Goal: Transaction & Acquisition: Book appointment/travel/reservation

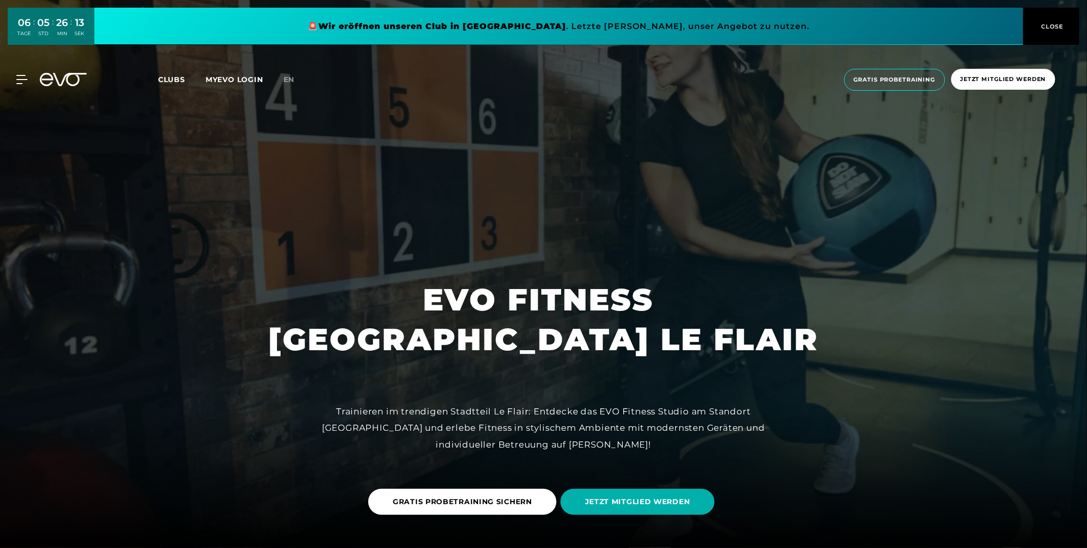
click at [1044, 22] on span "CLOSE" at bounding box center [1051, 26] width 25 height 9
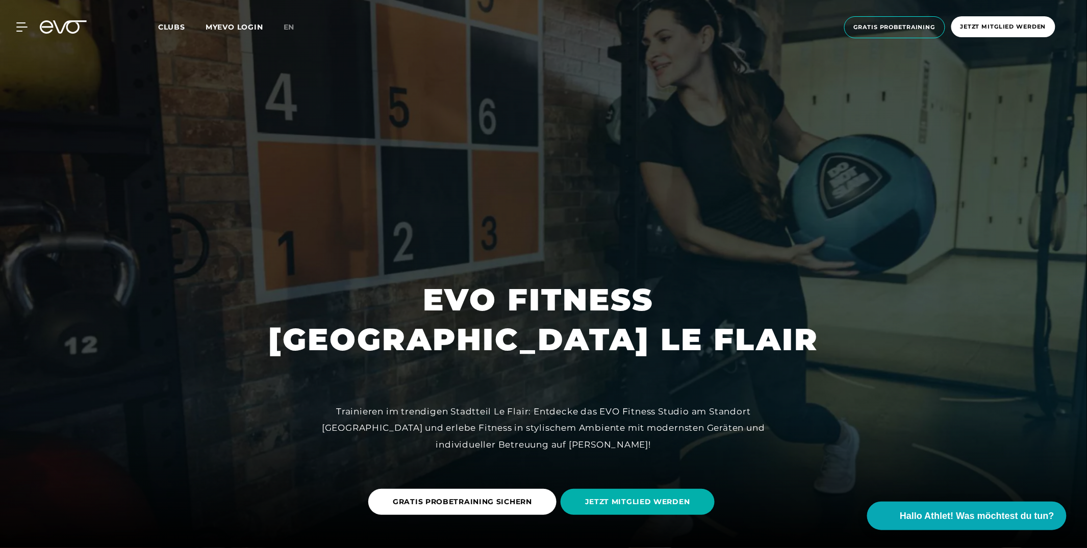
click at [295, 24] on link "en" at bounding box center [295, 27] width 23 height 12
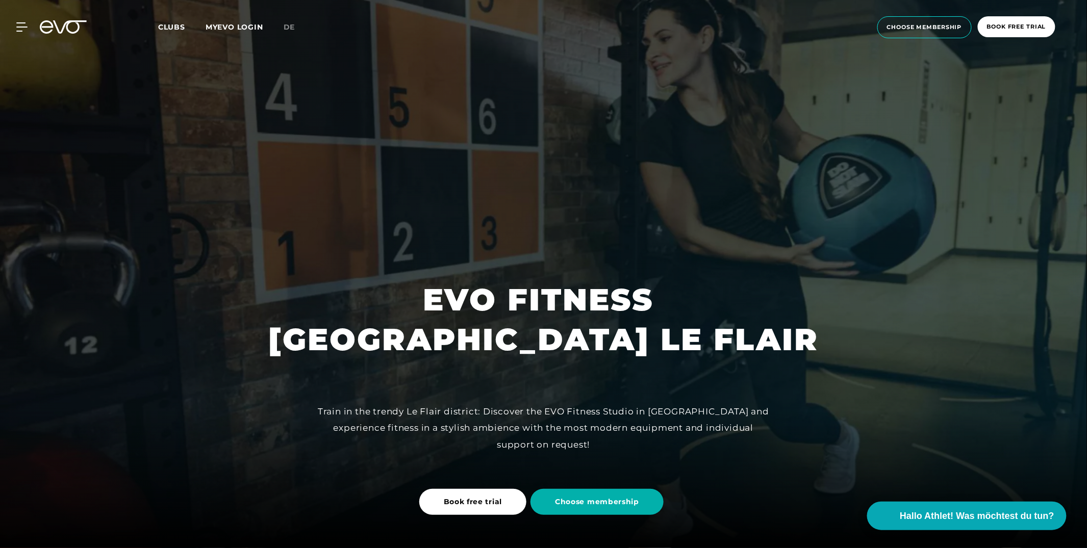
click at [607, 520] on link "Choose membership" at bounding box center [598, 501] width 137 height 41
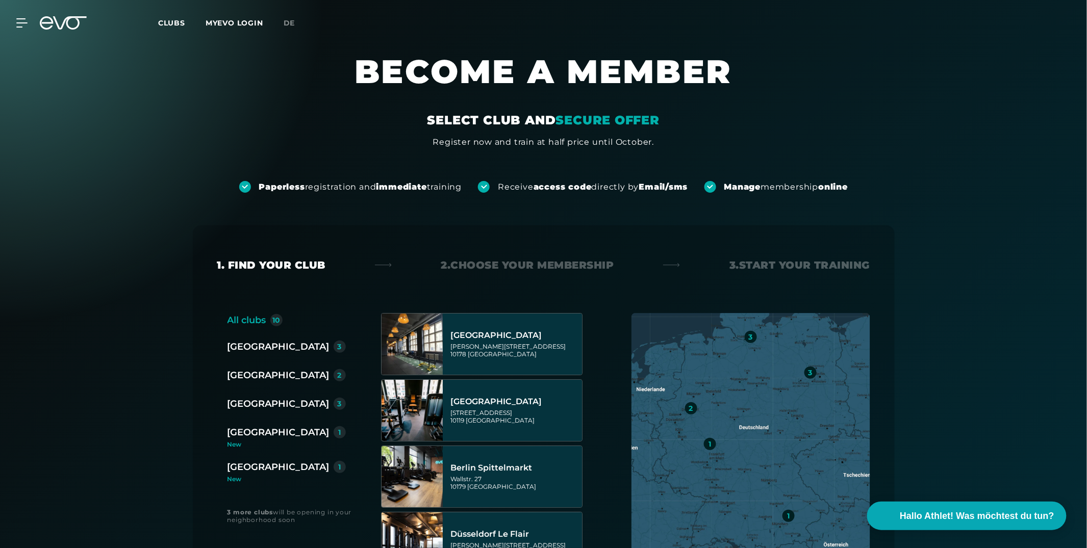
click at [255, 368] on div "[GEOGRAPHIC_DATA]" at bounding box center [278, 375] width 102 height 14
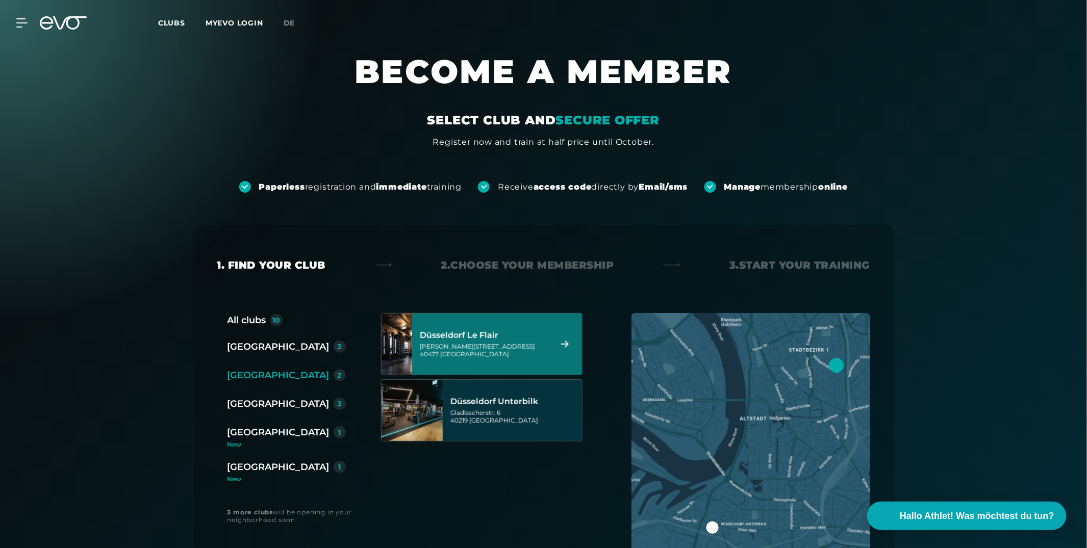
click at [445, 344] on div "[PERSON_NAME][STREET_ADDRESS]" at bounding box center [484, 350] width 128 height 15
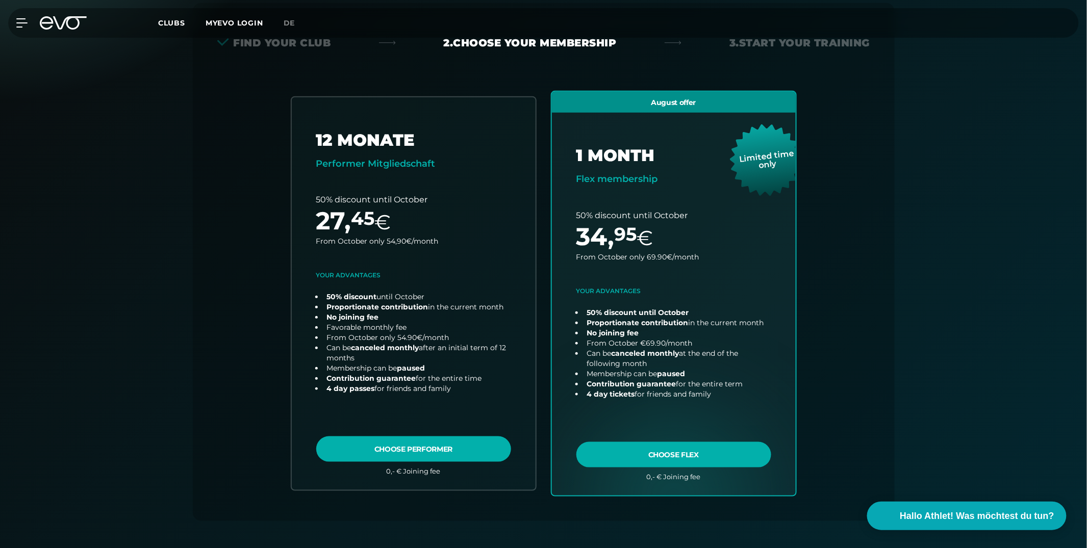
scroll to position [225, 0]
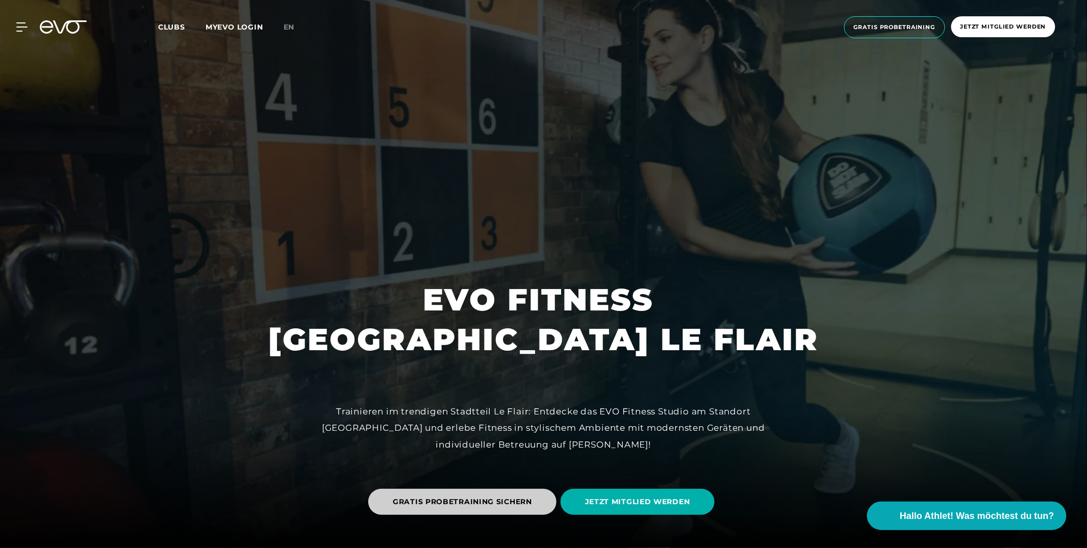
click at [464, 510] on span "GRATIS PROBETRAINING SICHERN" at bounding box center [462, 502] width 188 height 26
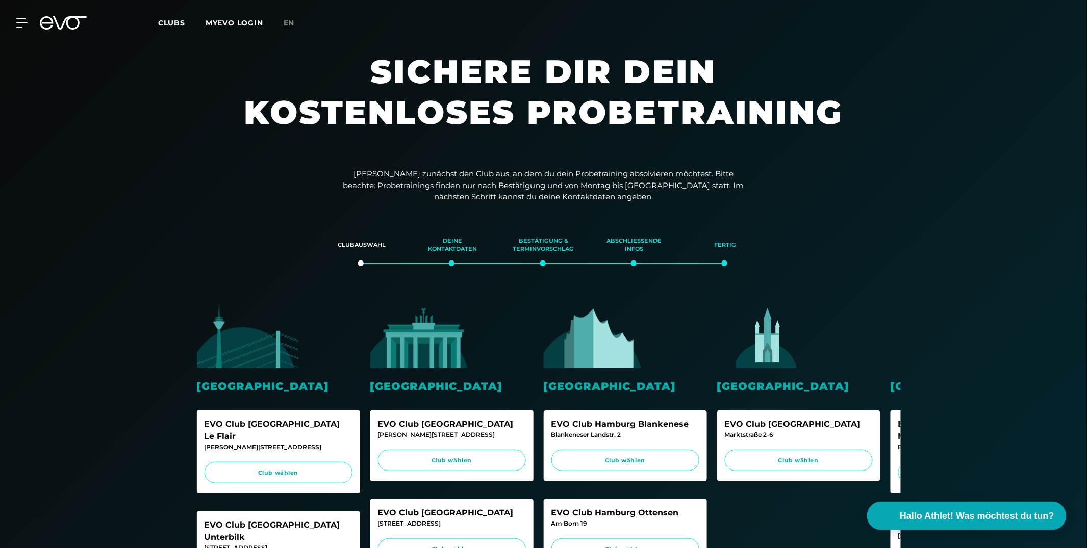
click at [282, 22] on div "Clubs MYEVO LOGIN" at bounding box center [220, 23] width 125 height 12
click at [290, 22] on span "en" at bounding box center [289, 22] width 11 height 9
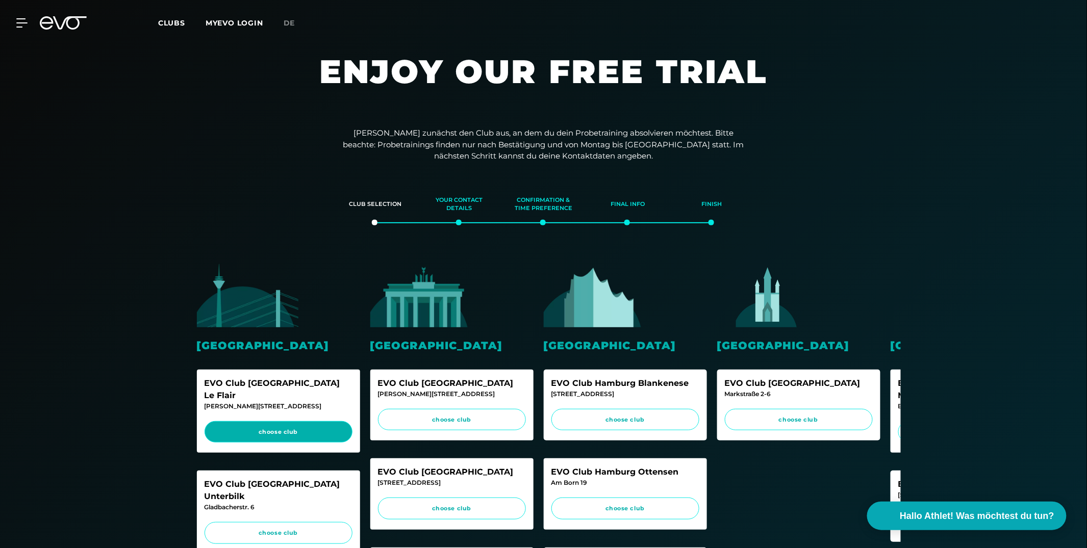
click at [269, 428] on span "choose club" at bounding box center [278, 432] width 129 height 9
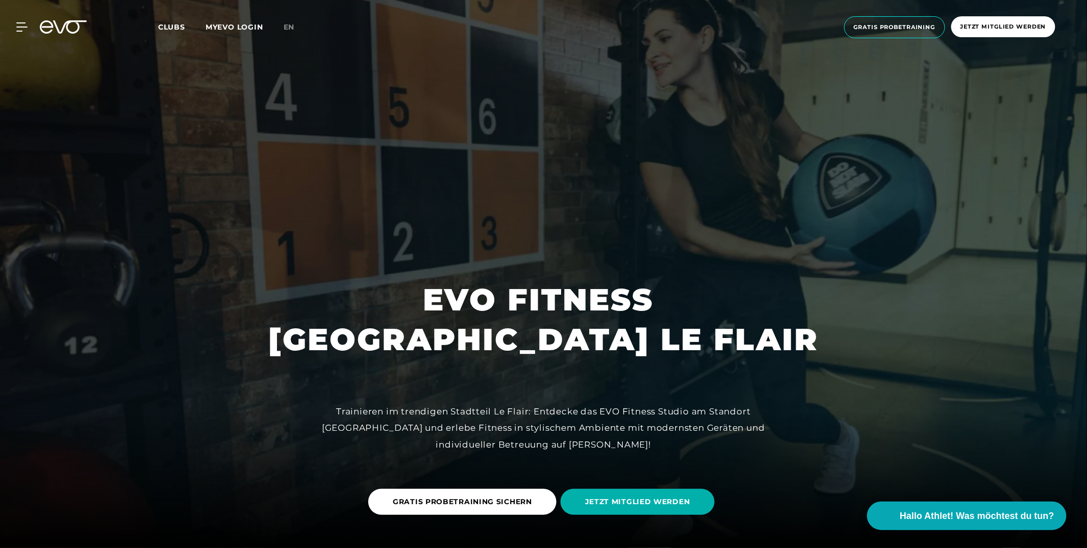
click at [182, 28] on span "Clubs" at bounding box center [171, 26] width 27 height 9
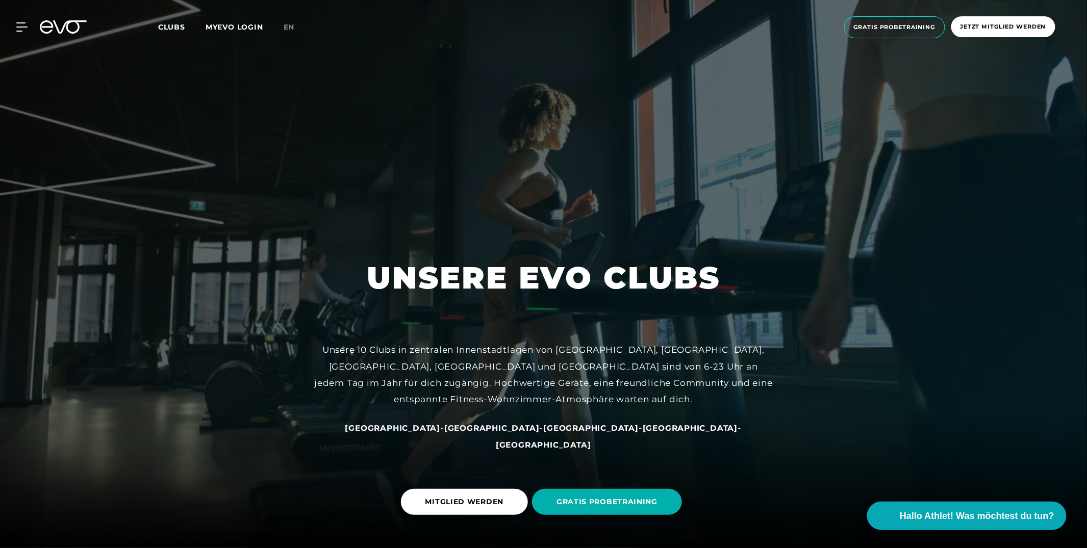
scroll to position [139, 0]
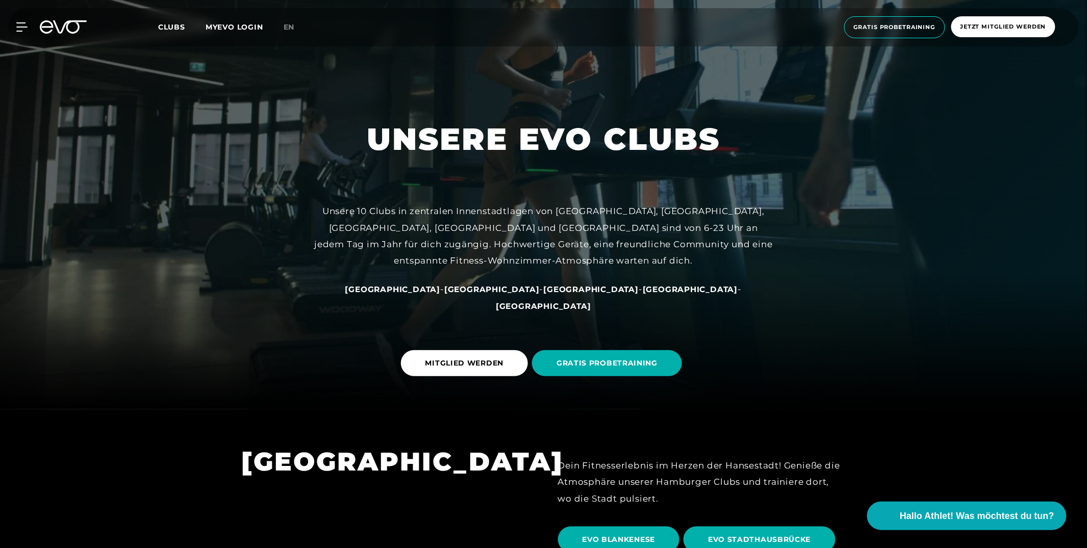
click at [297, 30] on link "en" at bounding box center [295, 27] width 23 height 12
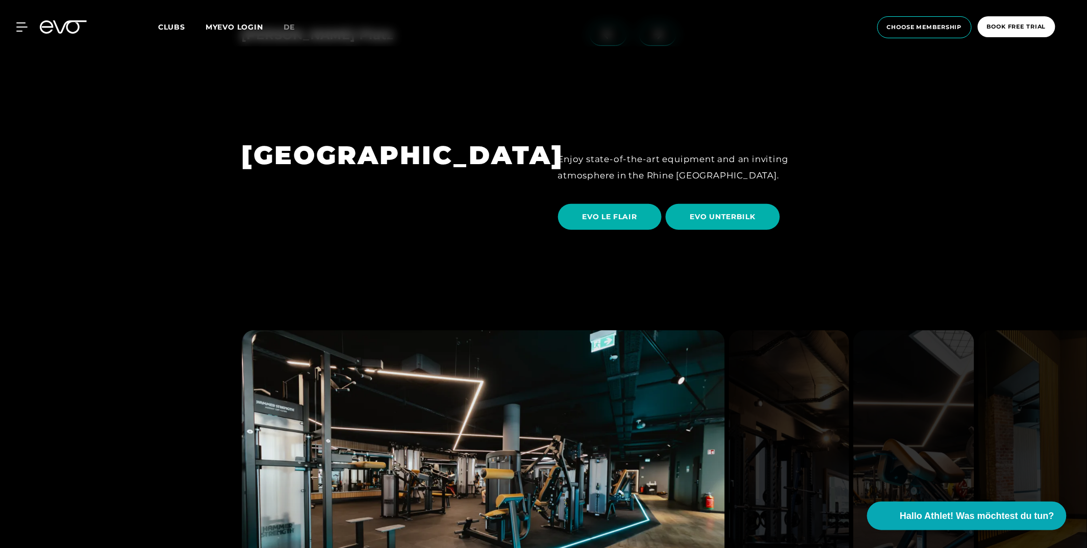
scroll to position [1790, 0]
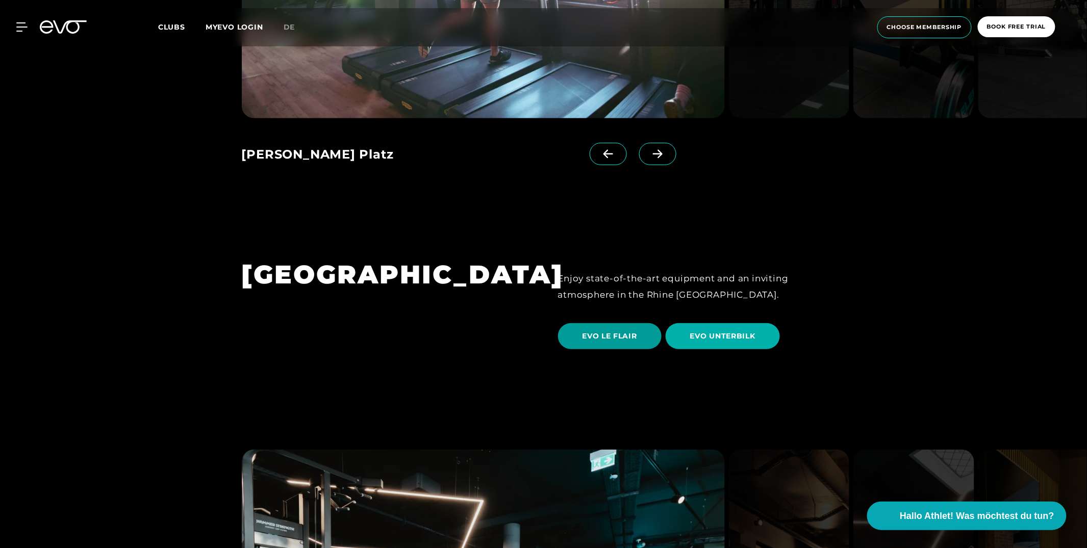
click at [603, 323] on span "EVO LE FLAIR" at bounding box center [610, 336] width 104 height 26
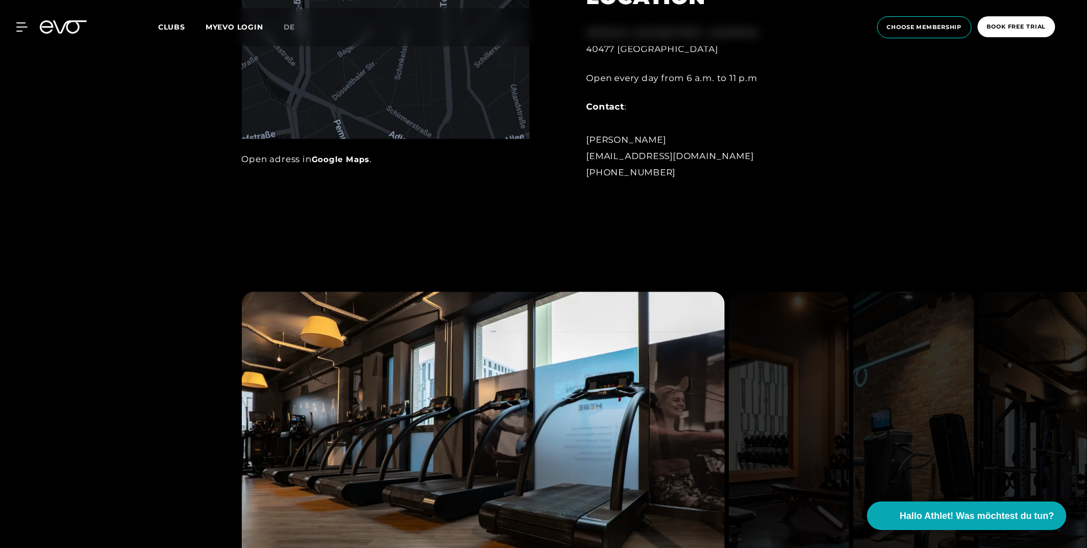
scroll to position [1016, 0]
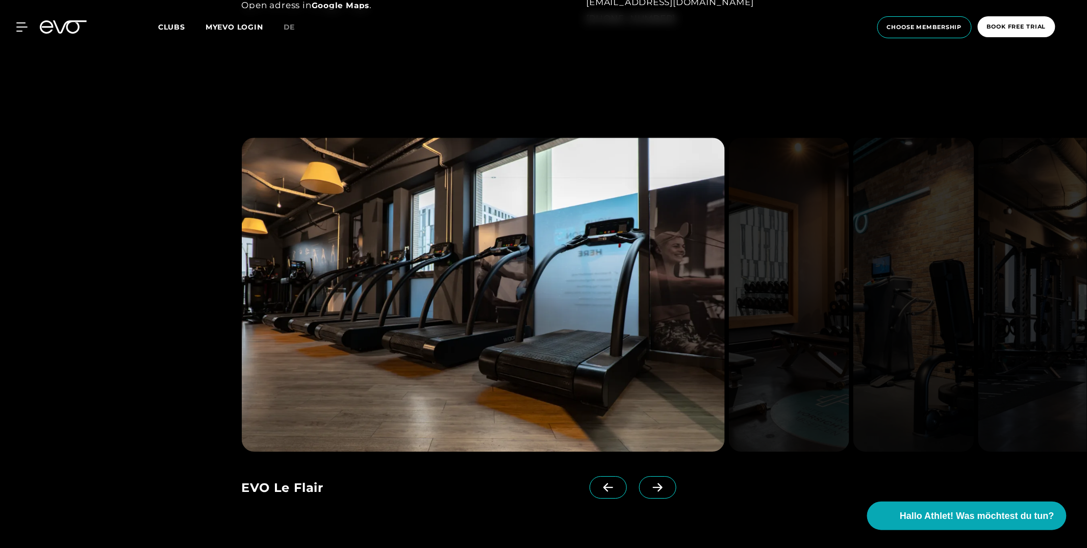
click at [648, 477] on span at bounding box center [657, 487] width 37 height 22
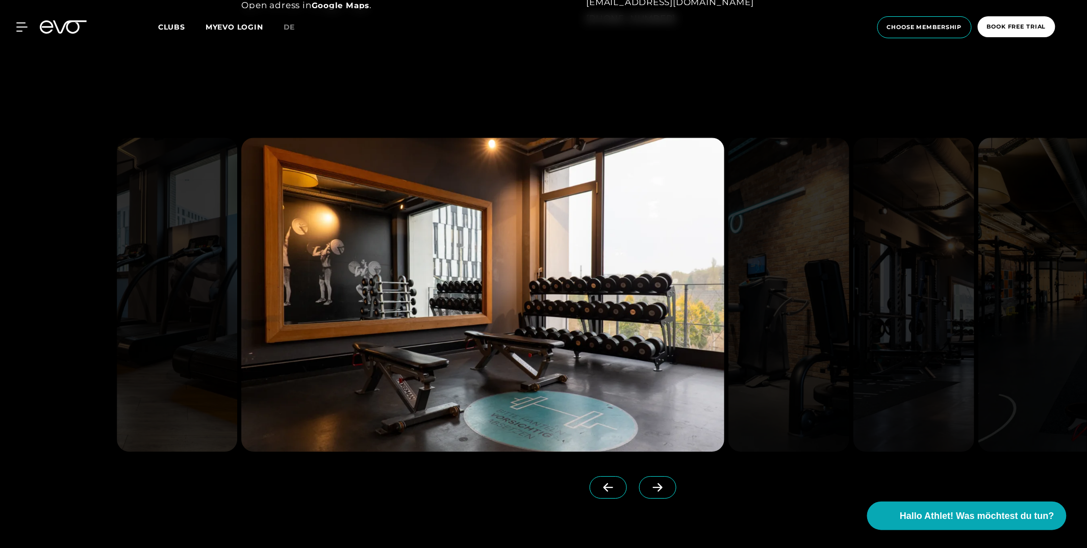
click at [648, 477] on span at bounding box center [657, 487] width 37 height 22
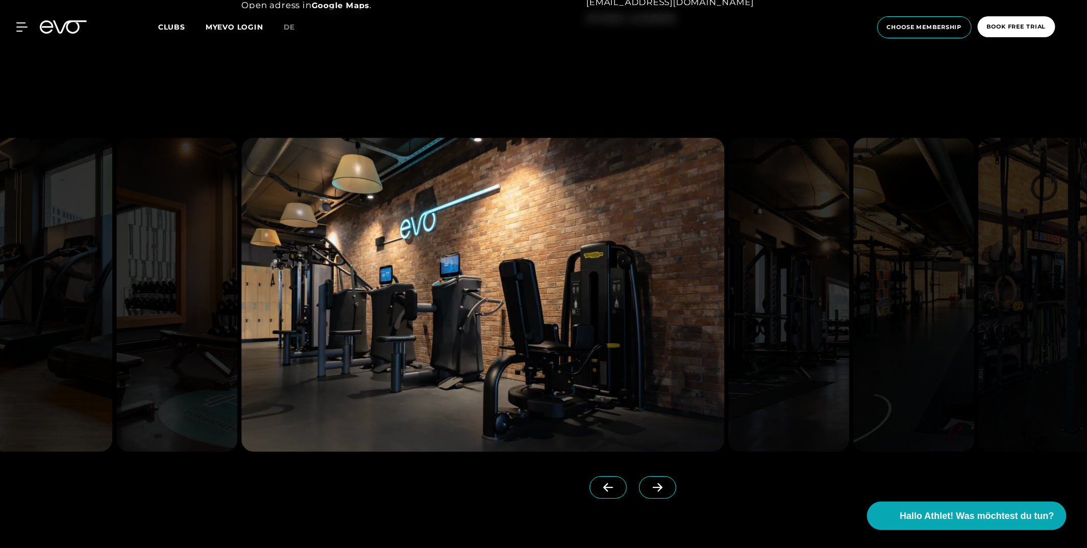
click at [648, 477] on span at bounding box center [657, 487] width 37 height 22
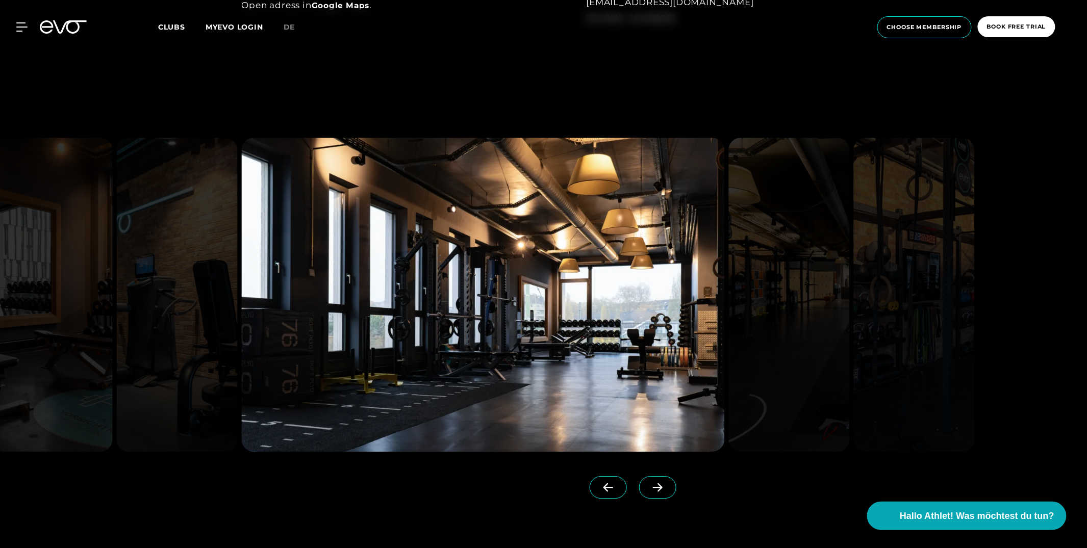
click at [648, 477] on span at bounding box center [657, 487] width 37 height 22
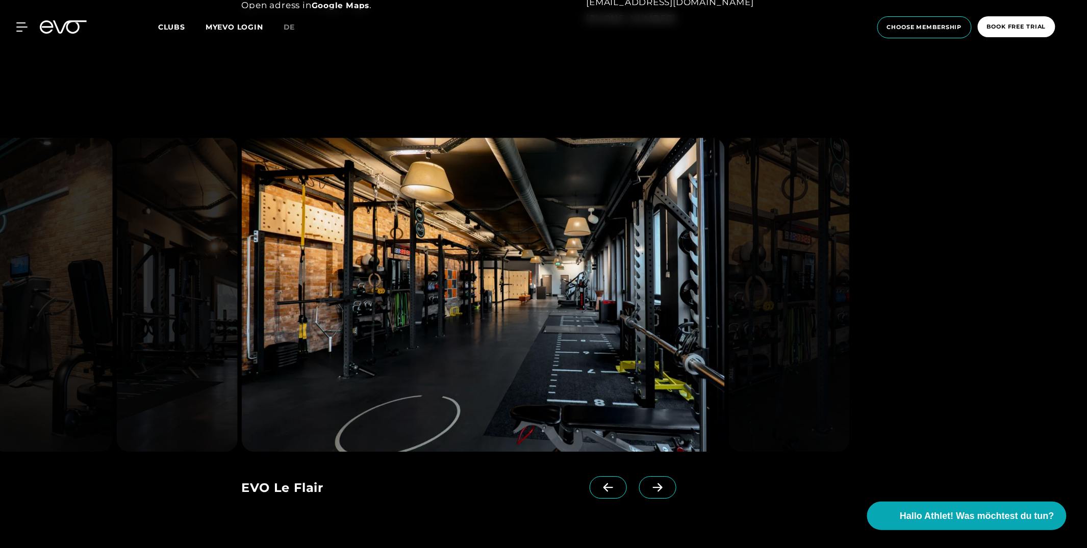
click at [648, 477] on span at bounding box center [657, 487] width 37 height 22
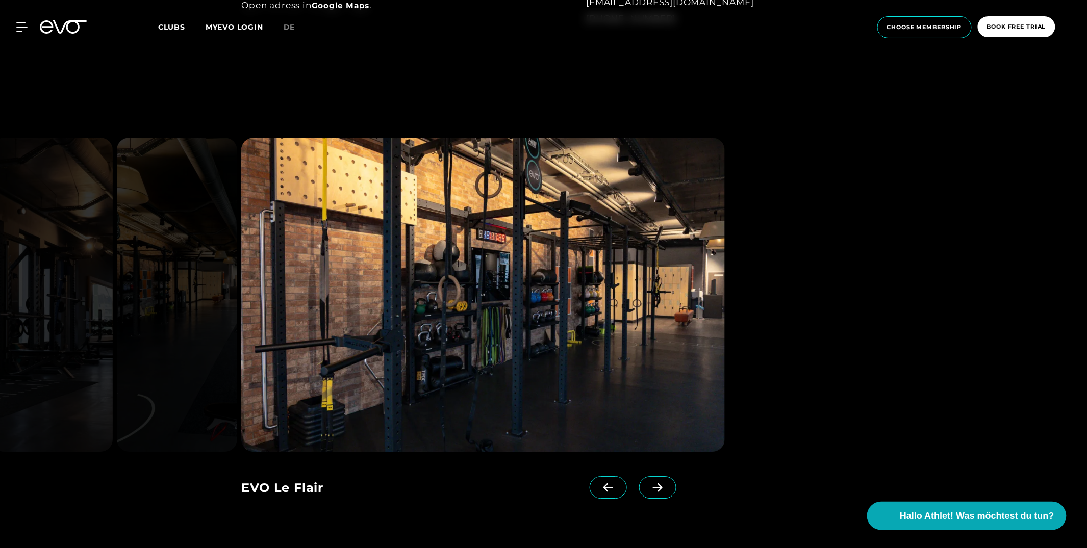
click at [648, 477] on span at bounding box center [657, 487] width 37 height 22
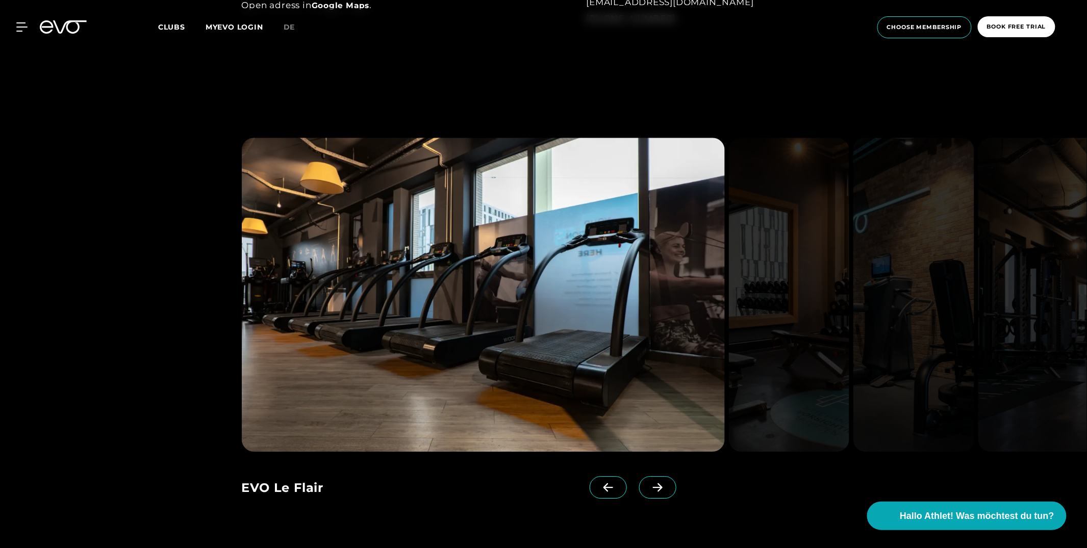
click at [648, 477] on span at bounding box center [657, 487] width 37 height 22
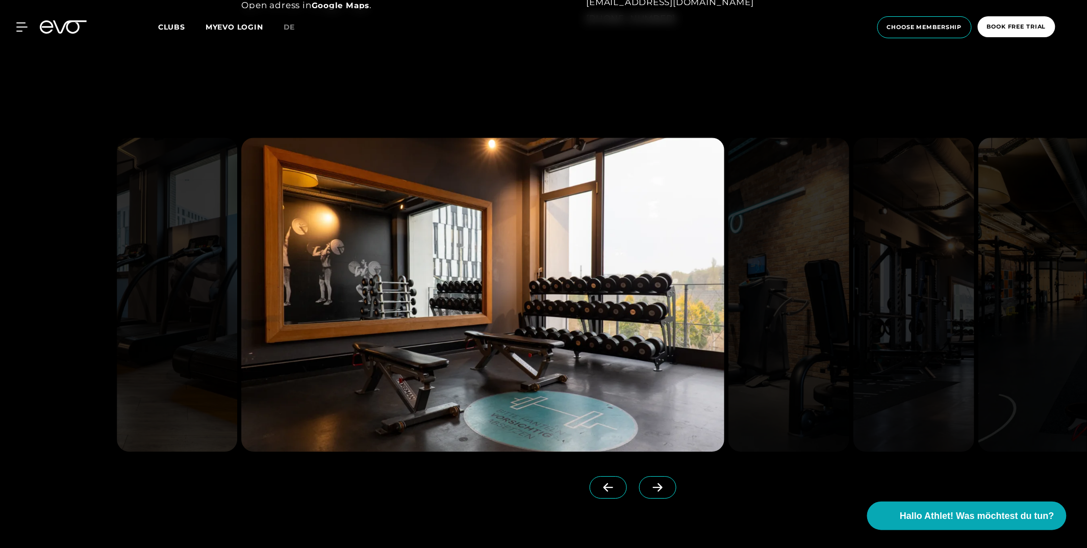
click at [648, 477] on span at bounding box center [657, 487] width 37 height 22
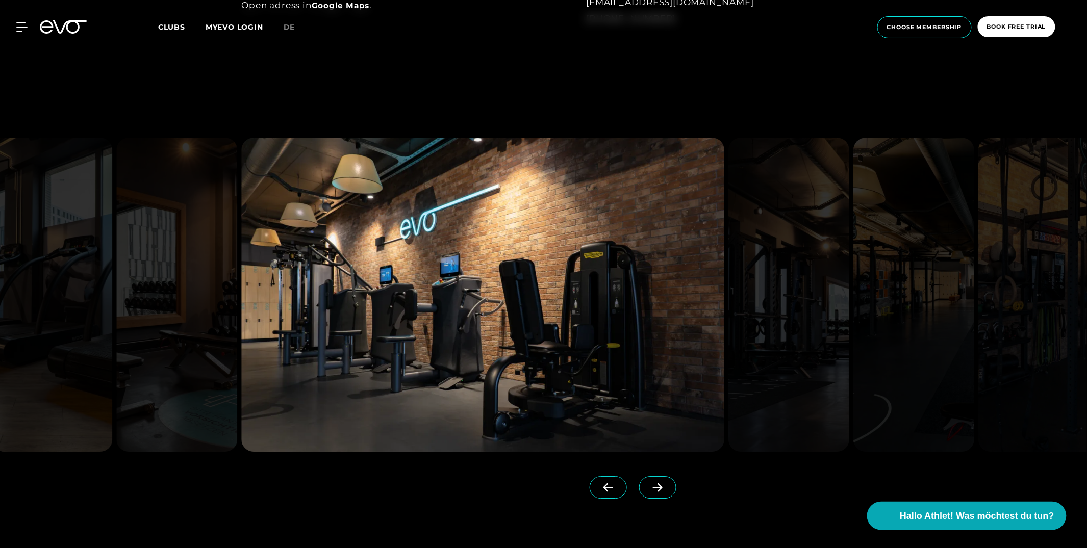
click at [648, 477] on span at bounding box center [657, 487] width 37 height 22
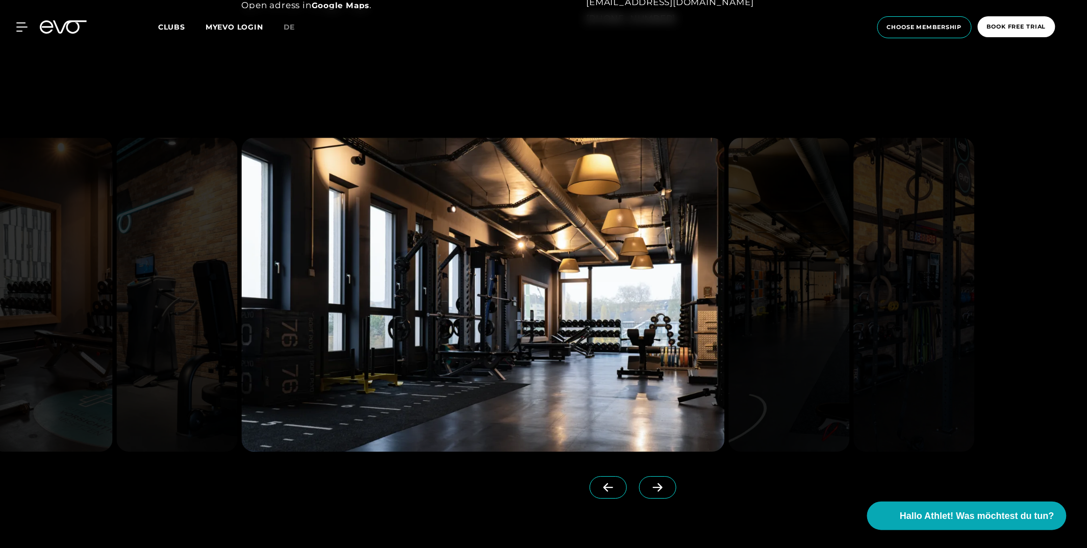
click at [648, 477] on span at bounding box center [657, 487] width 37 height 22
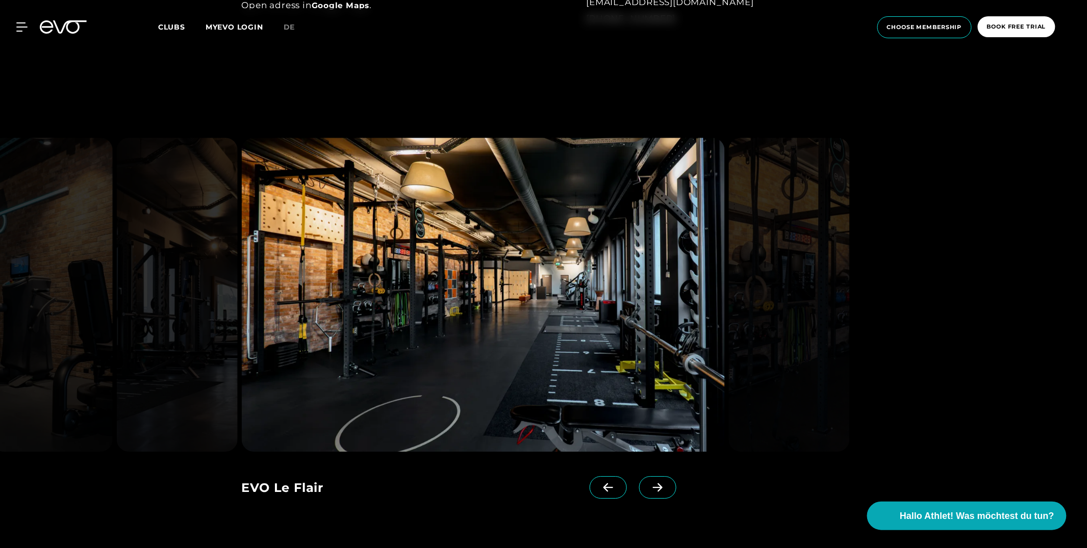
click at [648, 477] on span at bounding box center [657, 487] width 37 height 22
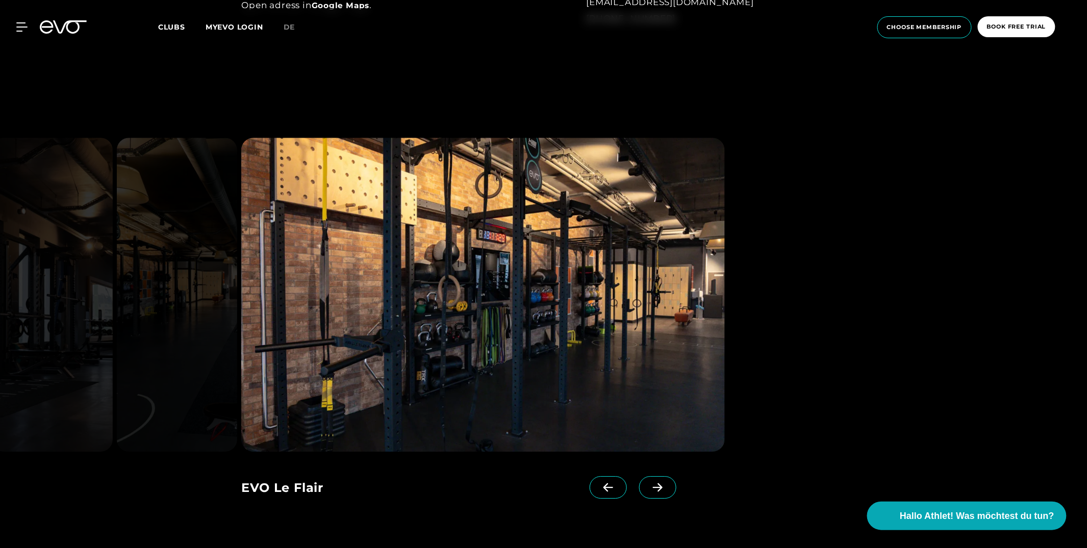
click at [648, 477] on span at bounding box center [657, 487] width 37 height 22
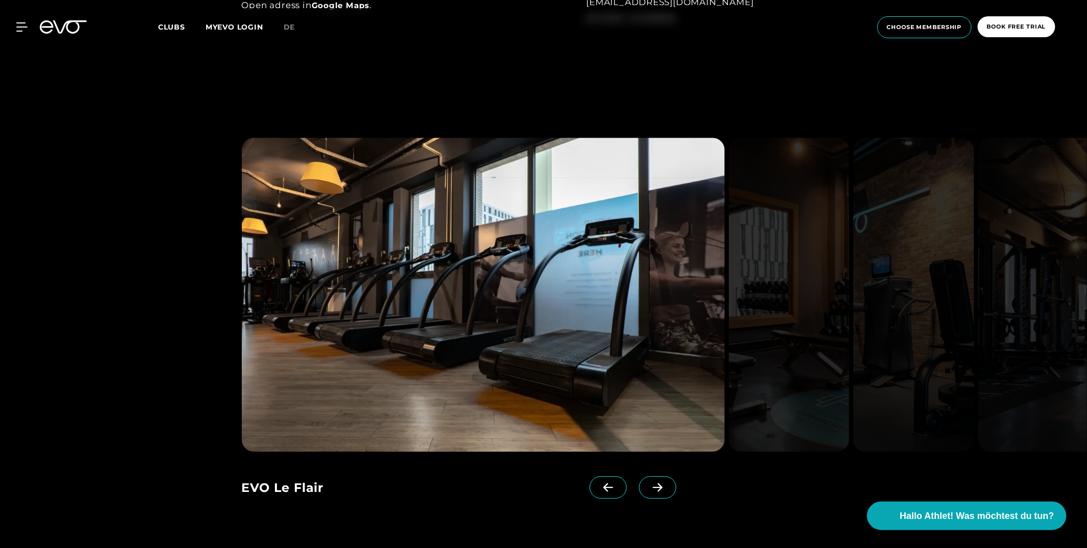
click at [82, 155] on div "EVO Le Flair EVO Le Flair EVO Le Flair" at bounding box center [543, 318] width 1087 height 475
